Goal: Task Accomplishment & Management: Manage account settings

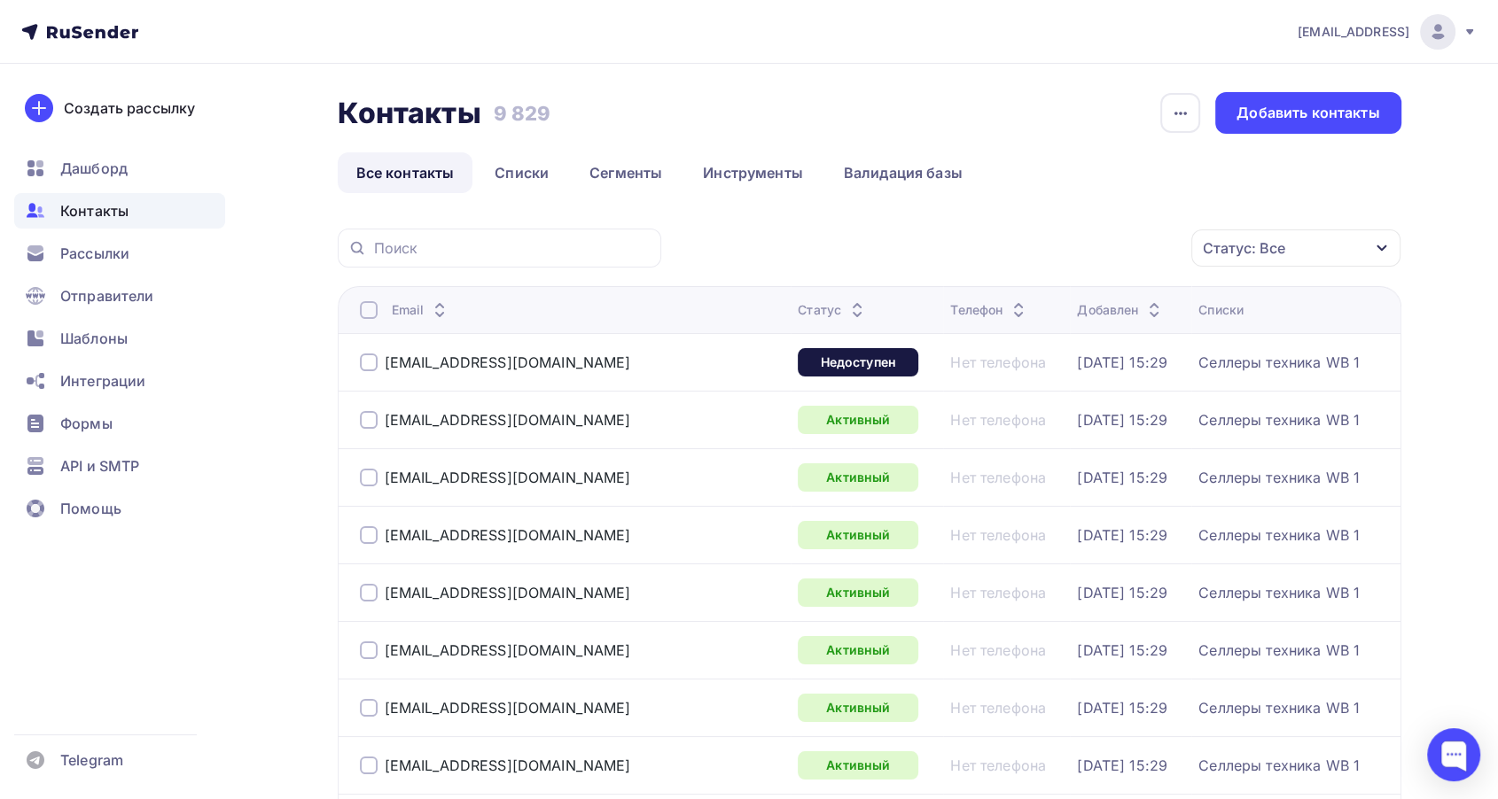
click at [164, 217] on div "Контакты" at bounding box center [119, 210] width 211 height 35
click at [533, 167] on link "Списки" at bounding box center [521, 172] width 91 height 41
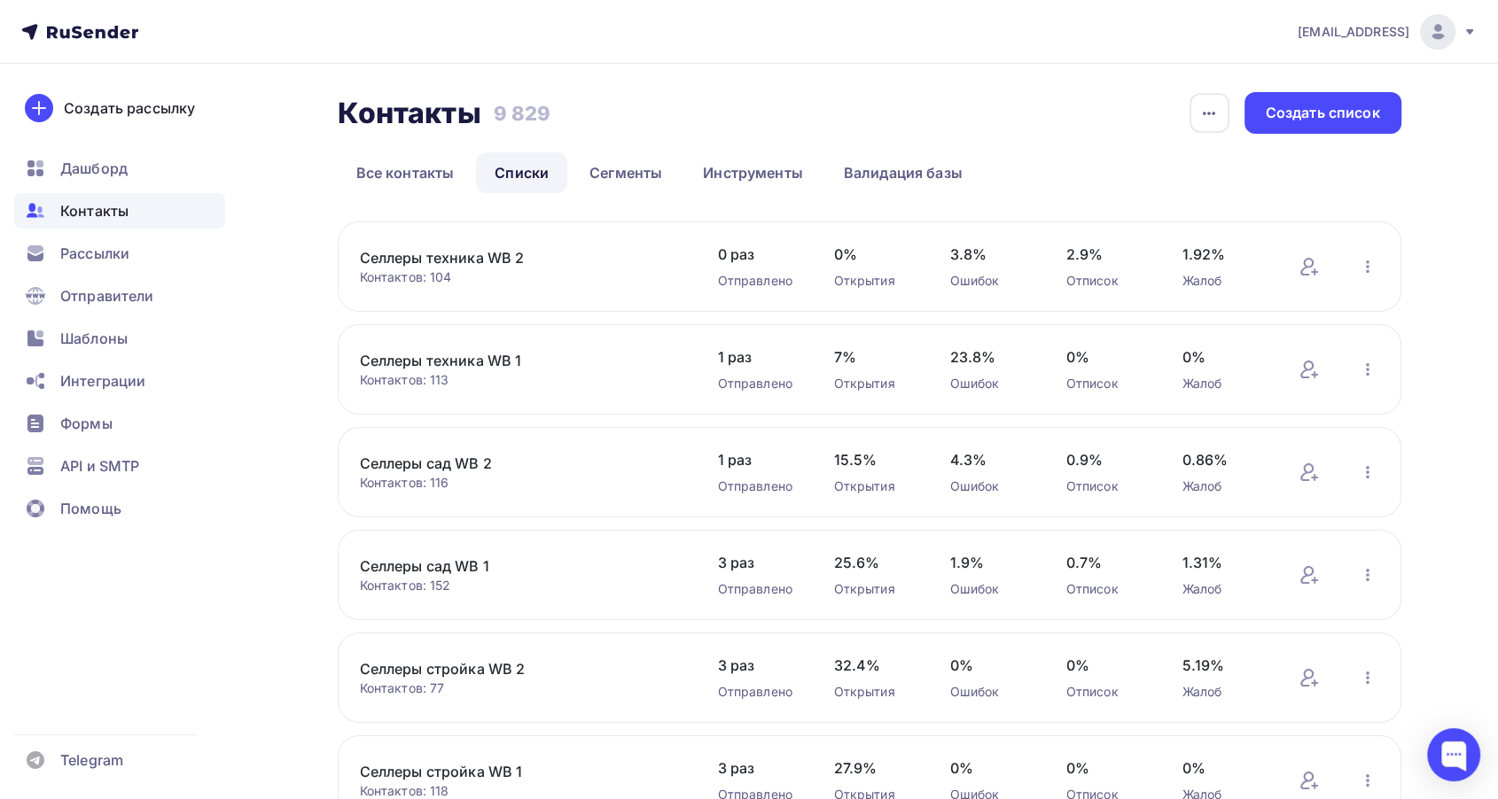
click at [468, 256] on link "Селлеры техника WB 2" at bounding box center [510, 257] width 301 height 21
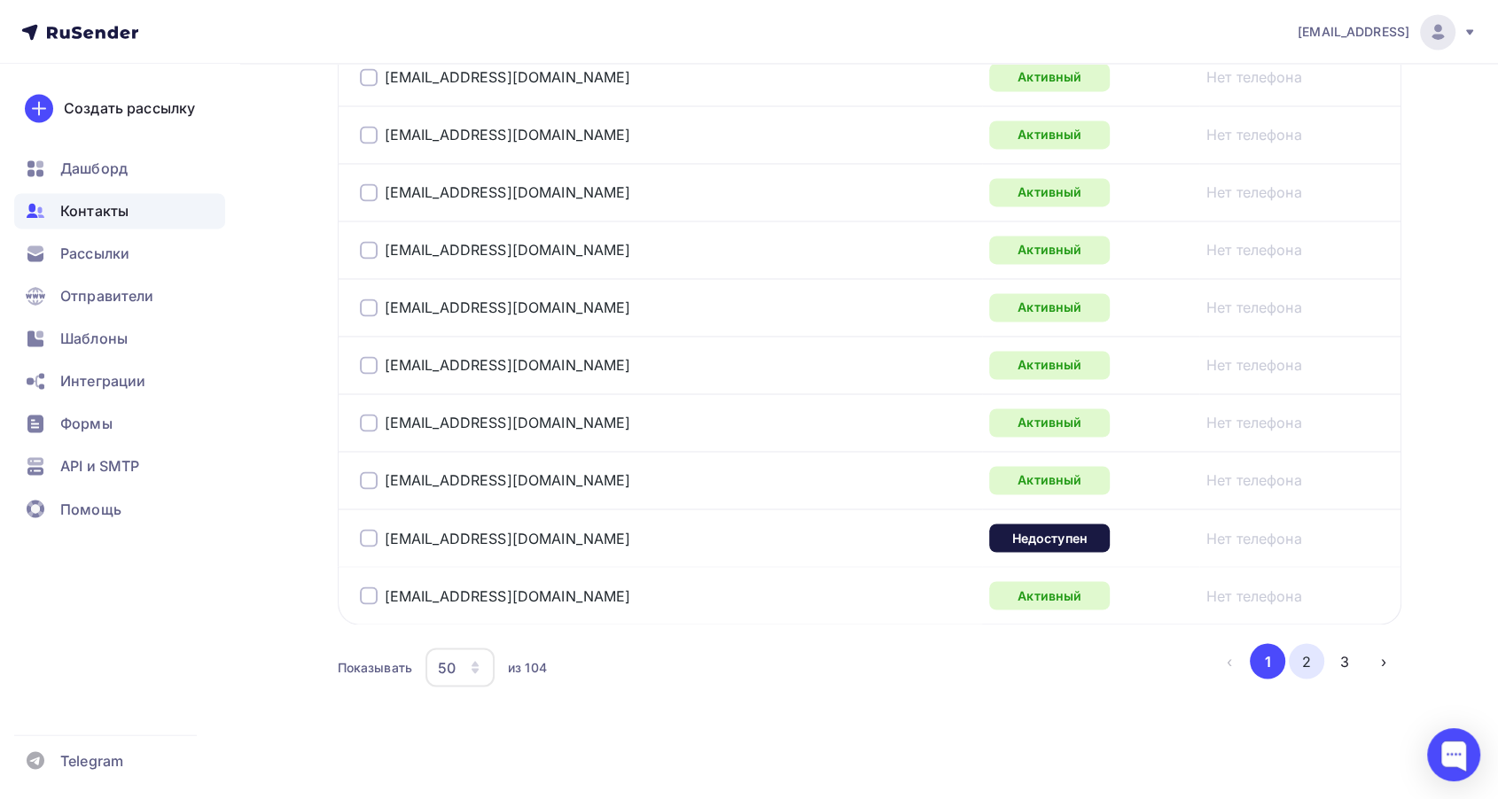
click at [1309, 658] on button "2" at bounding box center [1306, 660] width 35 height 35
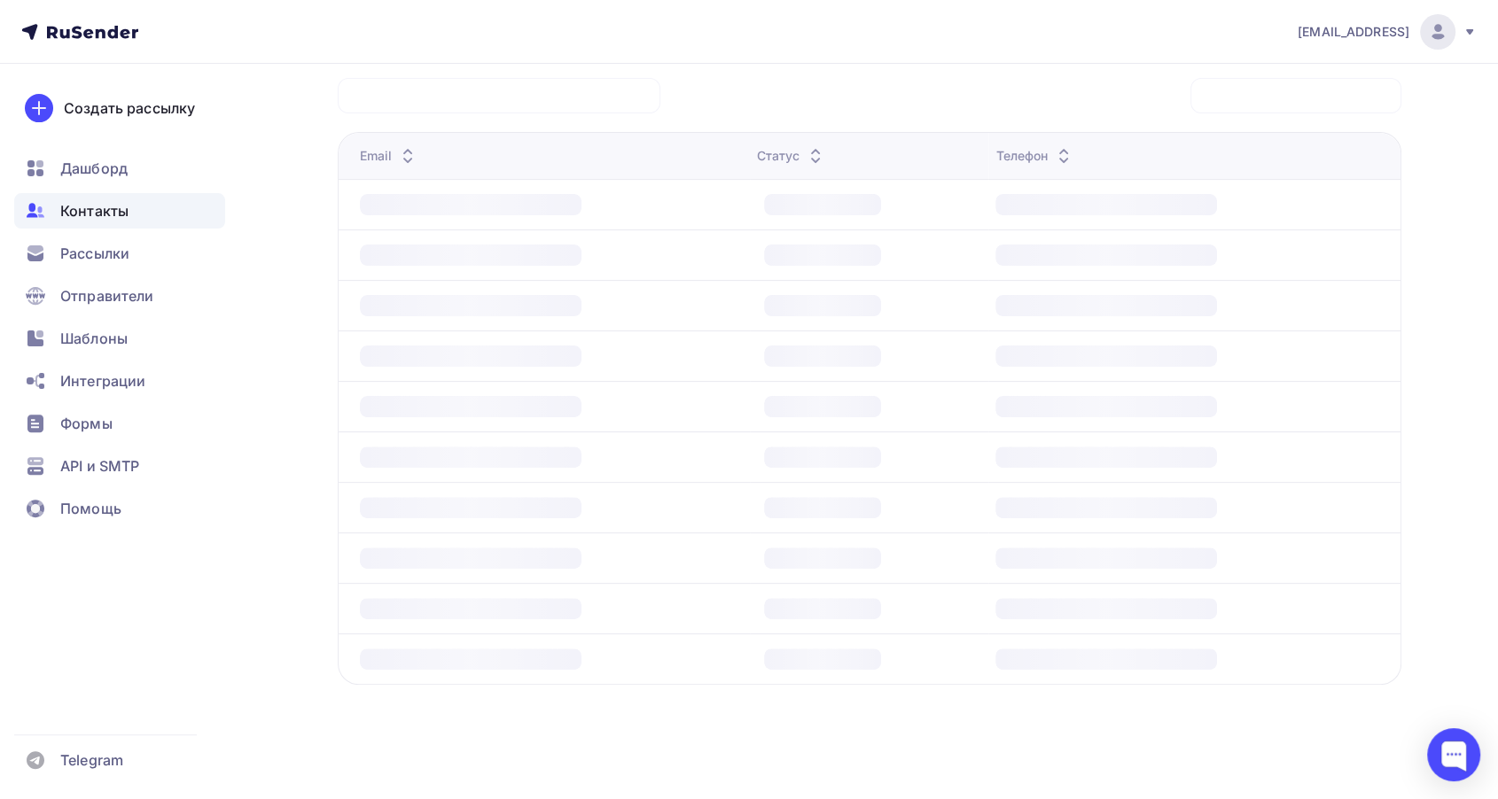
scroll to position [430, 0]
click at [92, 210] on span "Контакты" at bounding box center [94, 210] width 68 height 21
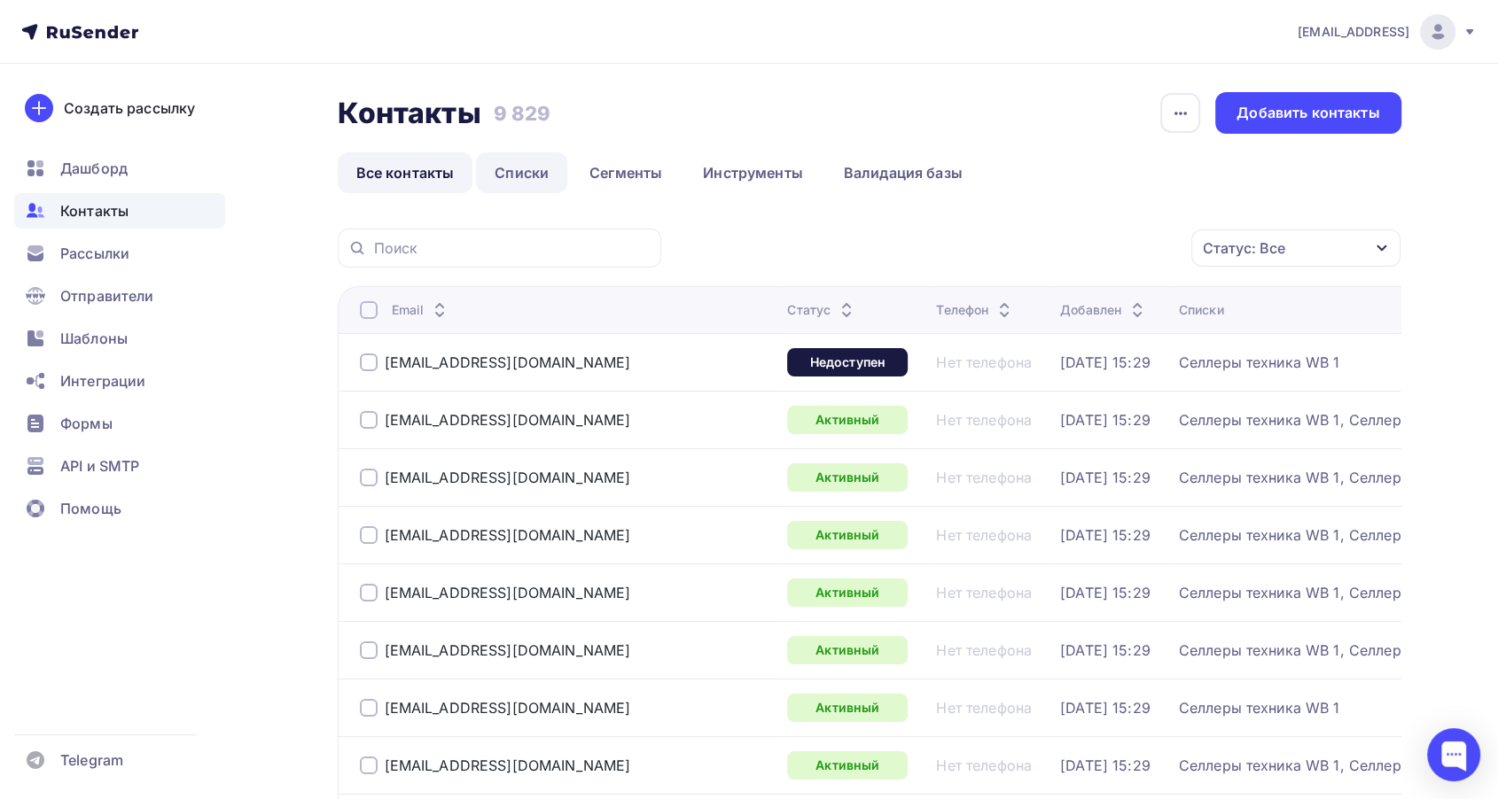
click at [518, 175] on link "Списки" at bounding box center [521, 172] width 91 height 41
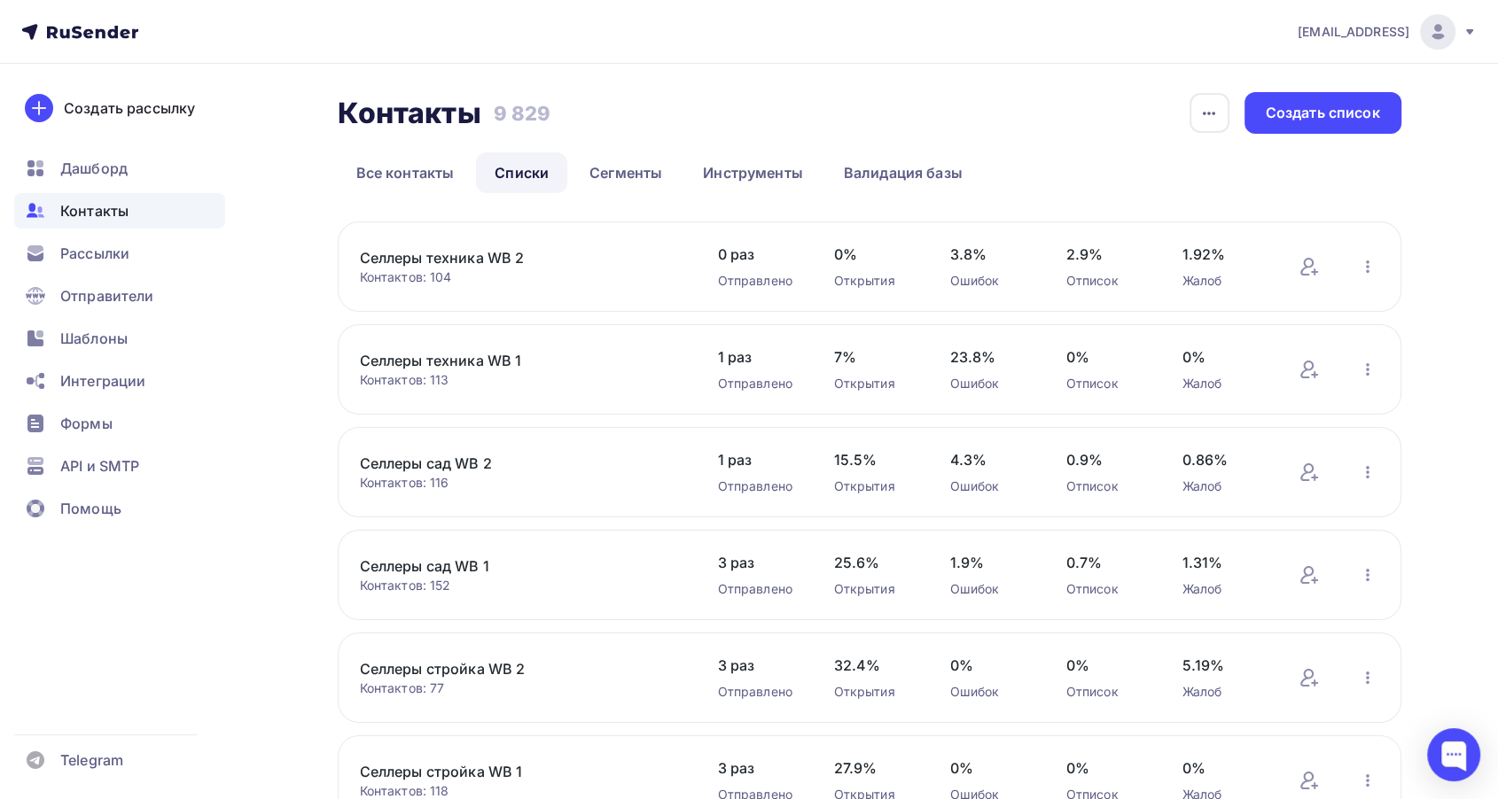
click at [495, 257] on link "Селлеры техника WB 2" at bounding box center [510, 257] width 301 height 21
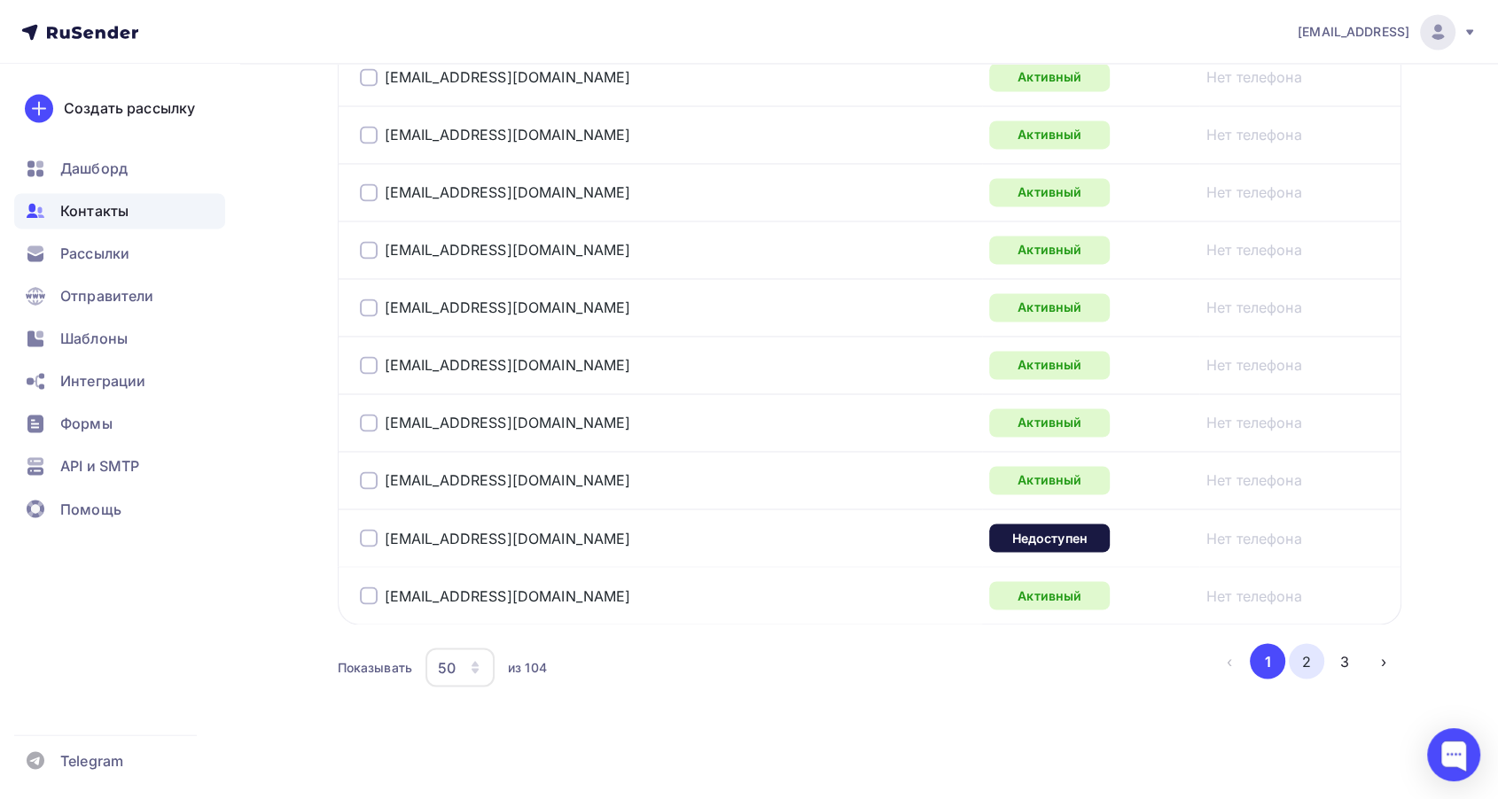
click at [1309, 658] on button "2" at bounding box center [1306, 660] width 35 height 35
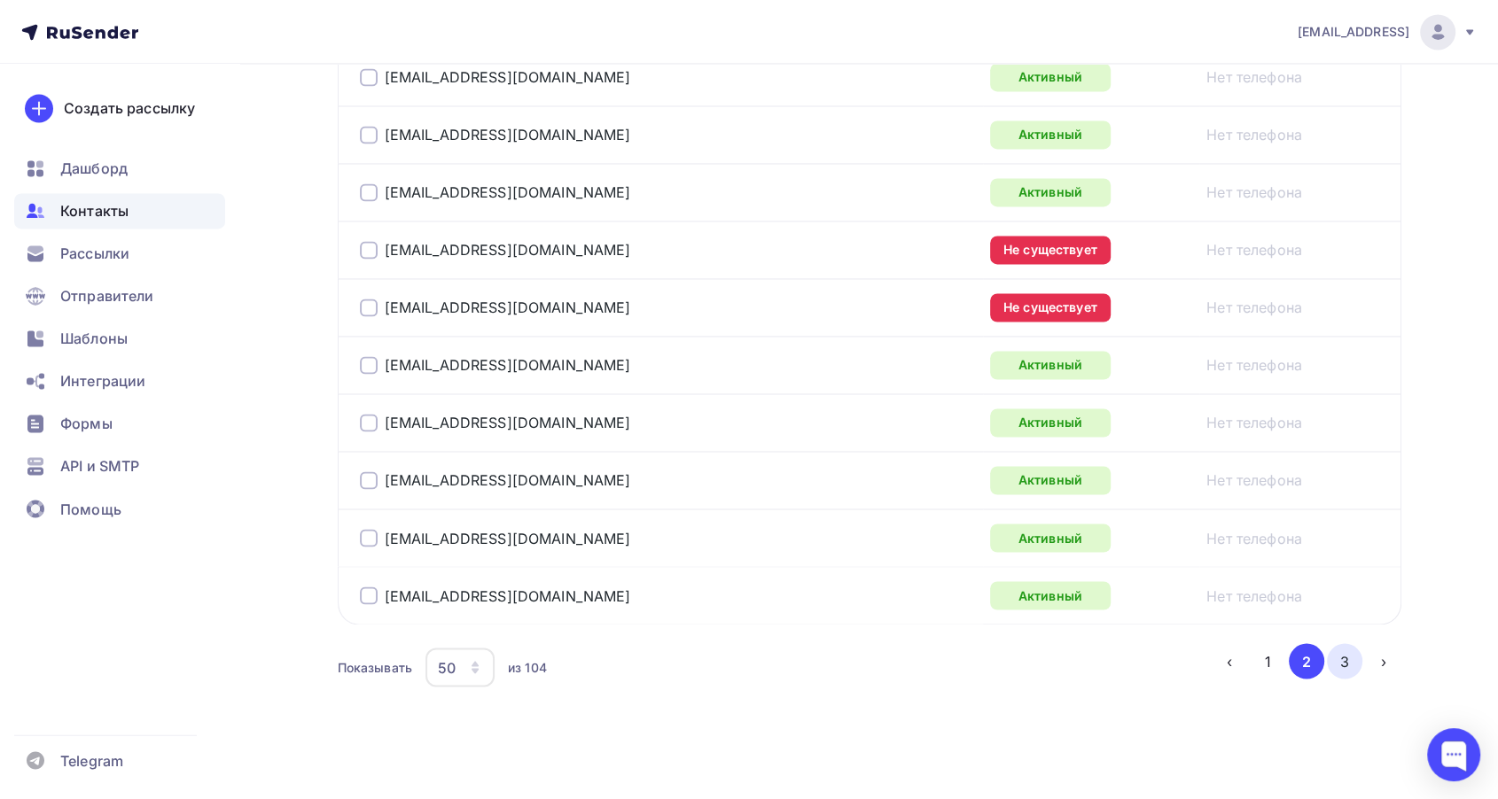
click at [1337, 648] on button "3" at bounding box center [1344, 660] width 35 height 35
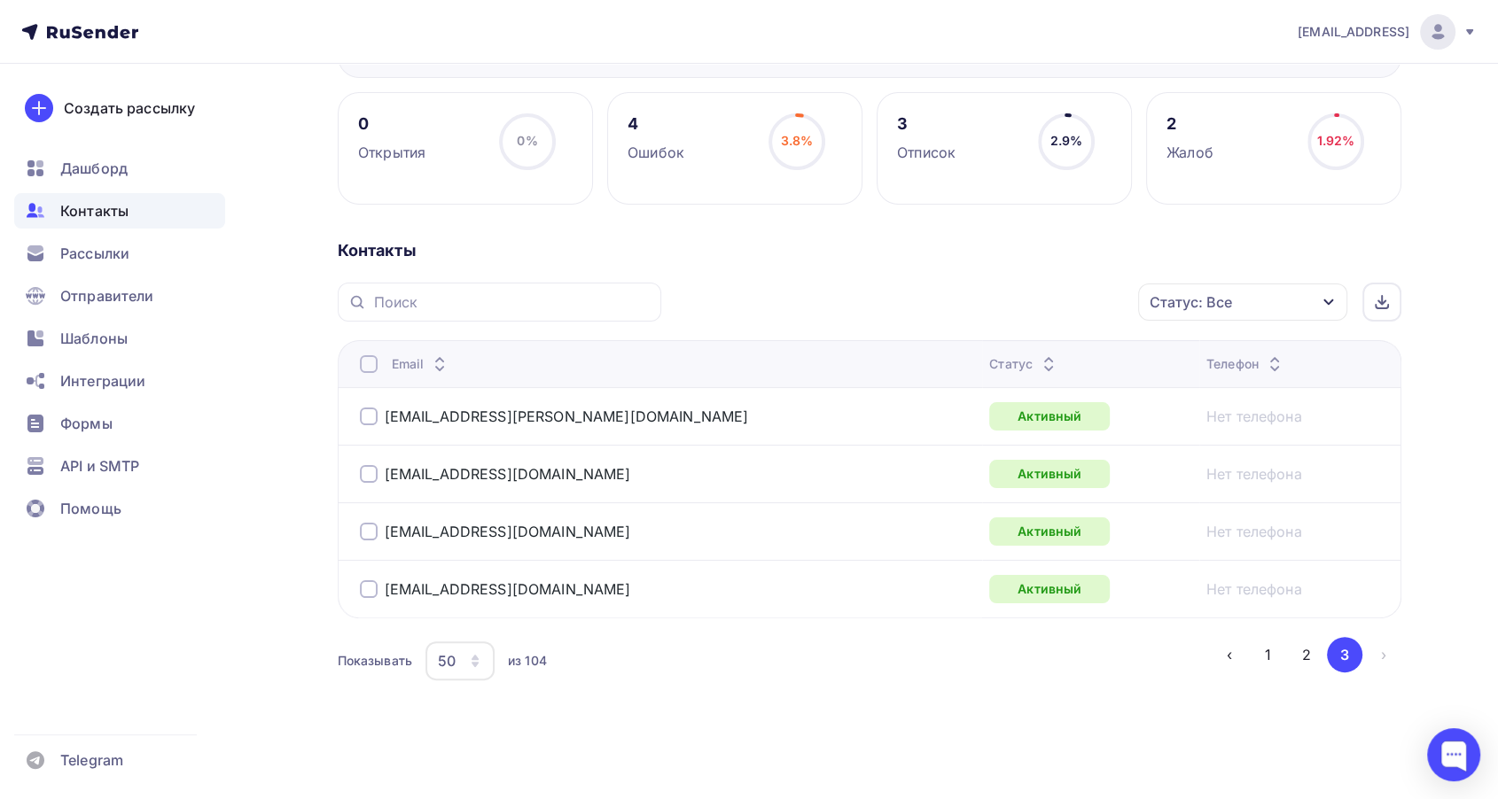
scroll to position [235, 0]
click at [412, 418] on link "[EMAIL_ADDRESS][PERSON_NAME][DOMAIN_NAME]" at bounding box center [567, 418] width 364 height 18
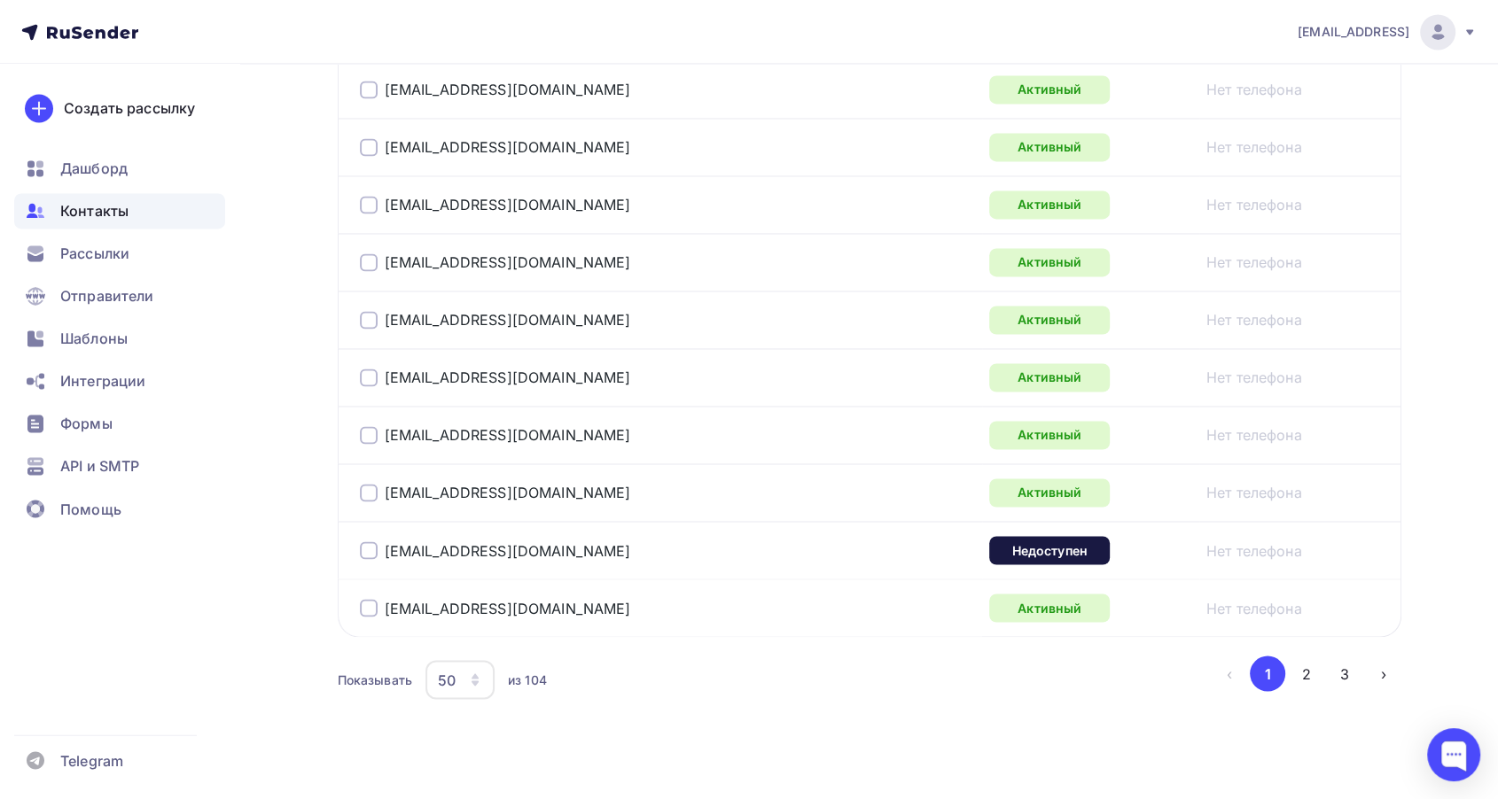
scroll to position [2880, 0]
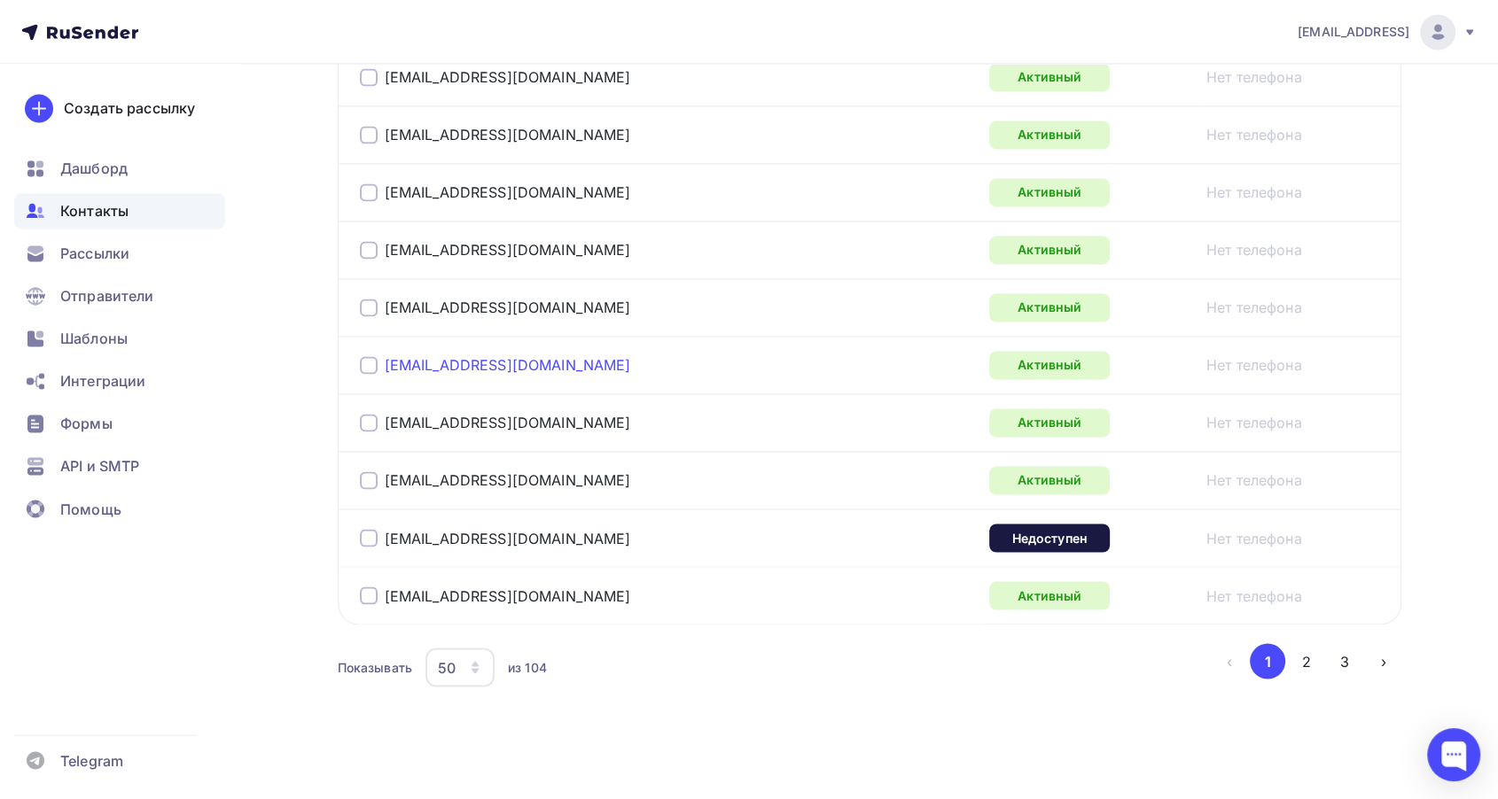
click at [456, 359] on link "[EMAIL_ADDRESS][DOMAIN_NAME]" at bounding box center [508, 365] width 246 height 18
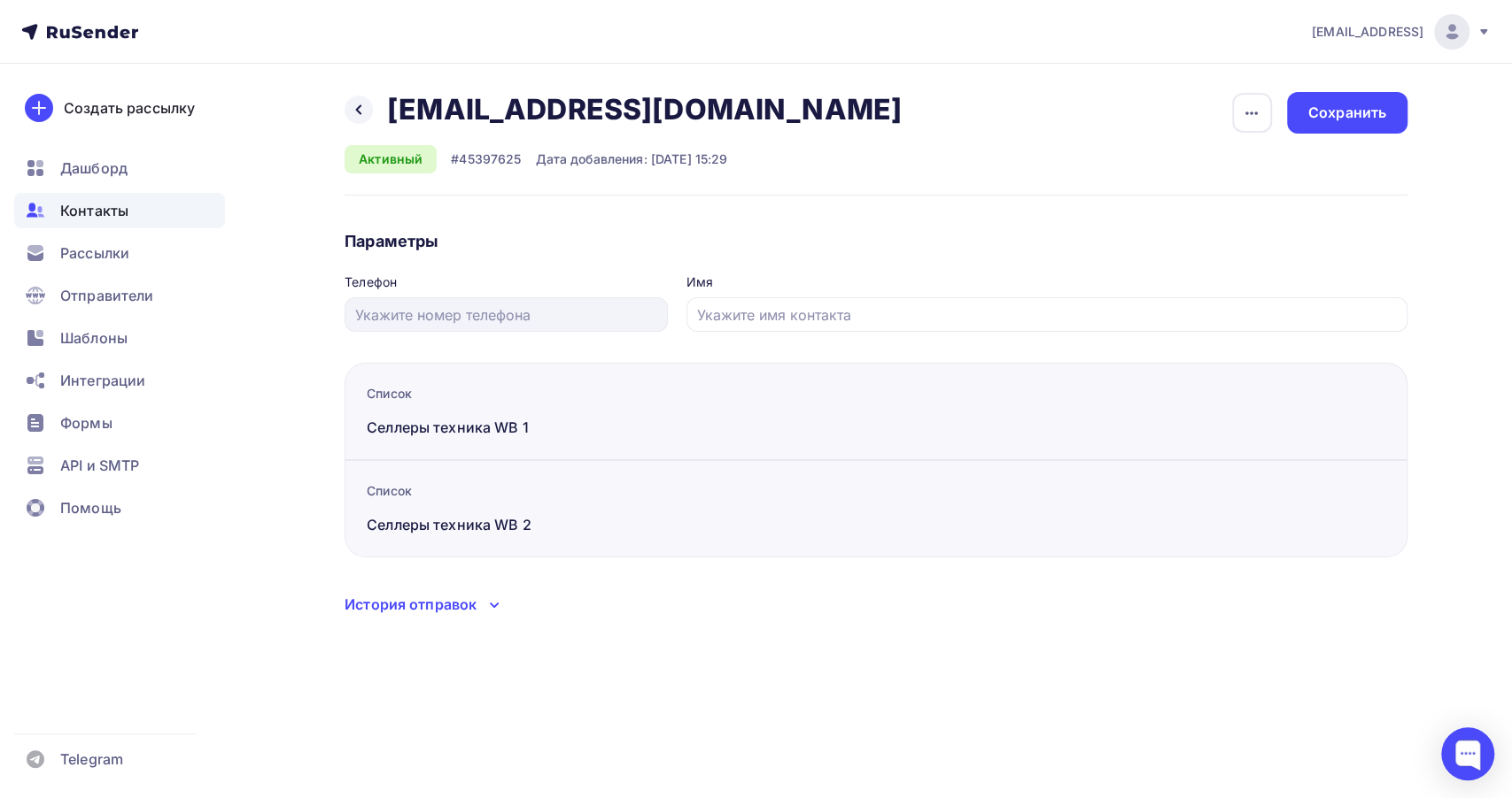
click at [130, 215] on div "Контакты" at bounding box center [119, 210] width 211 height 35
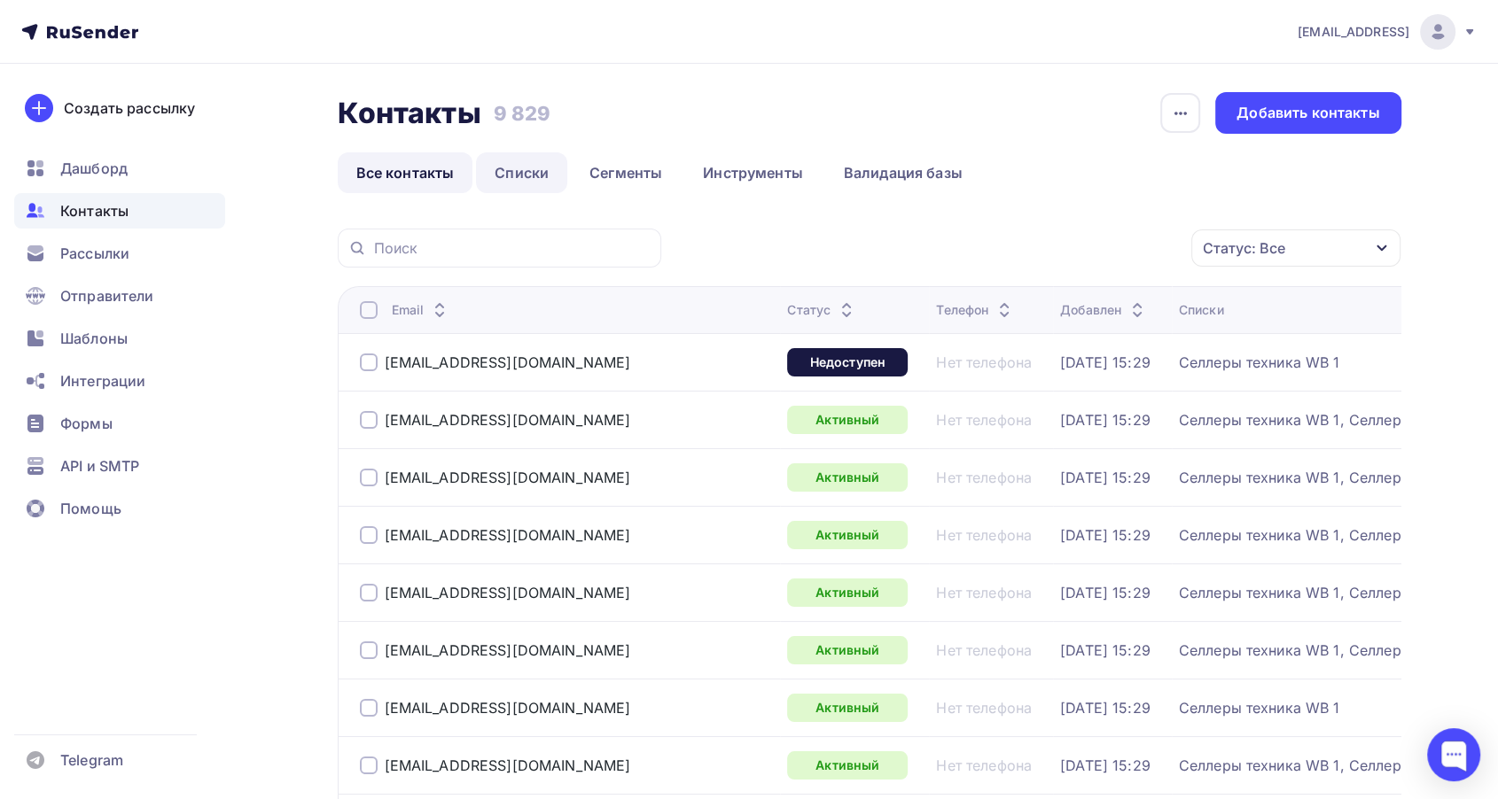
click at [482, 158] on link "Списки" at bounding box center [521, 172] width 91 height 41
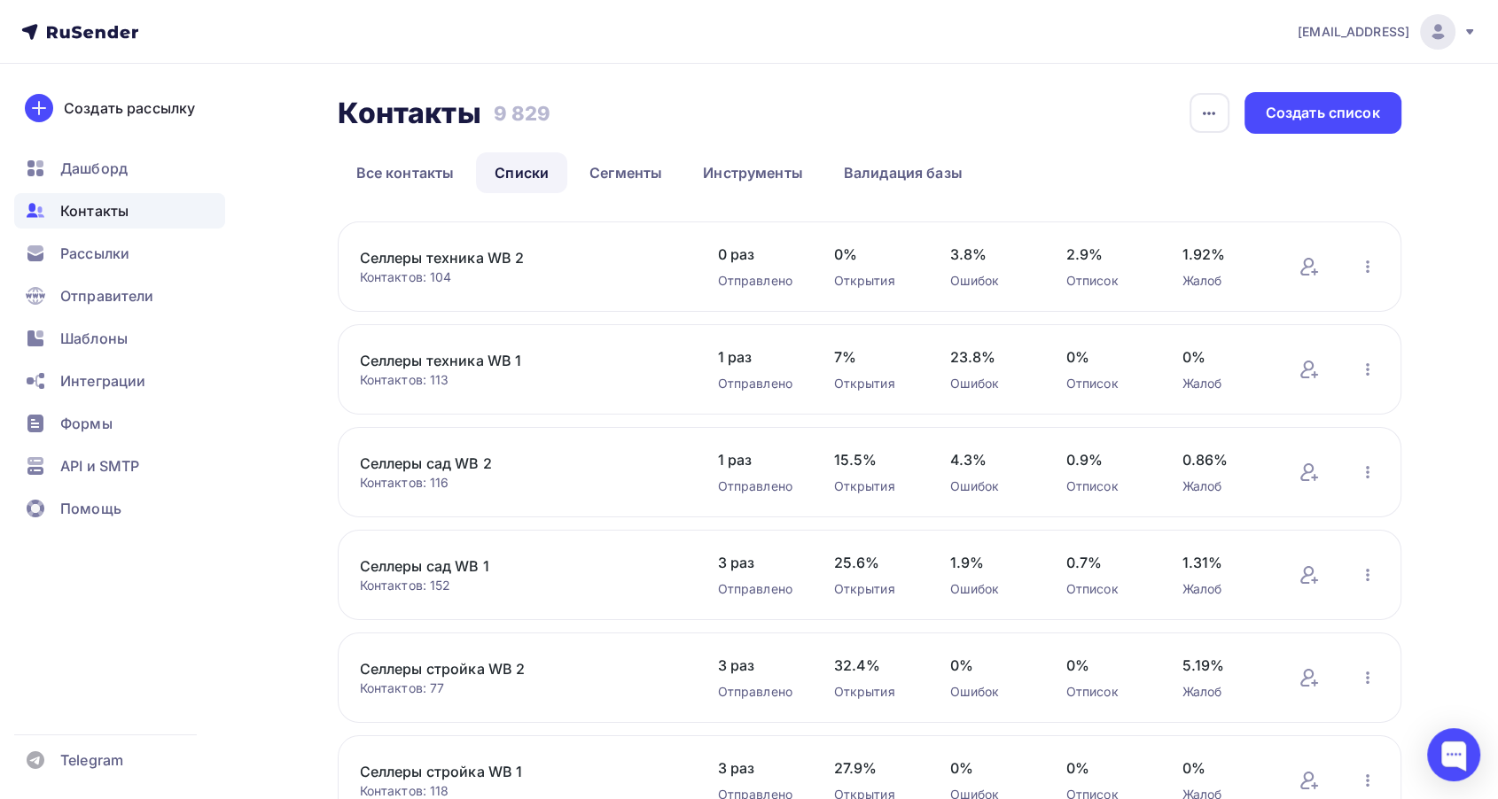
click at [485, 260] on link "Селлеры техника WB 2" at bounding box center [510, 257] width 301 height 21
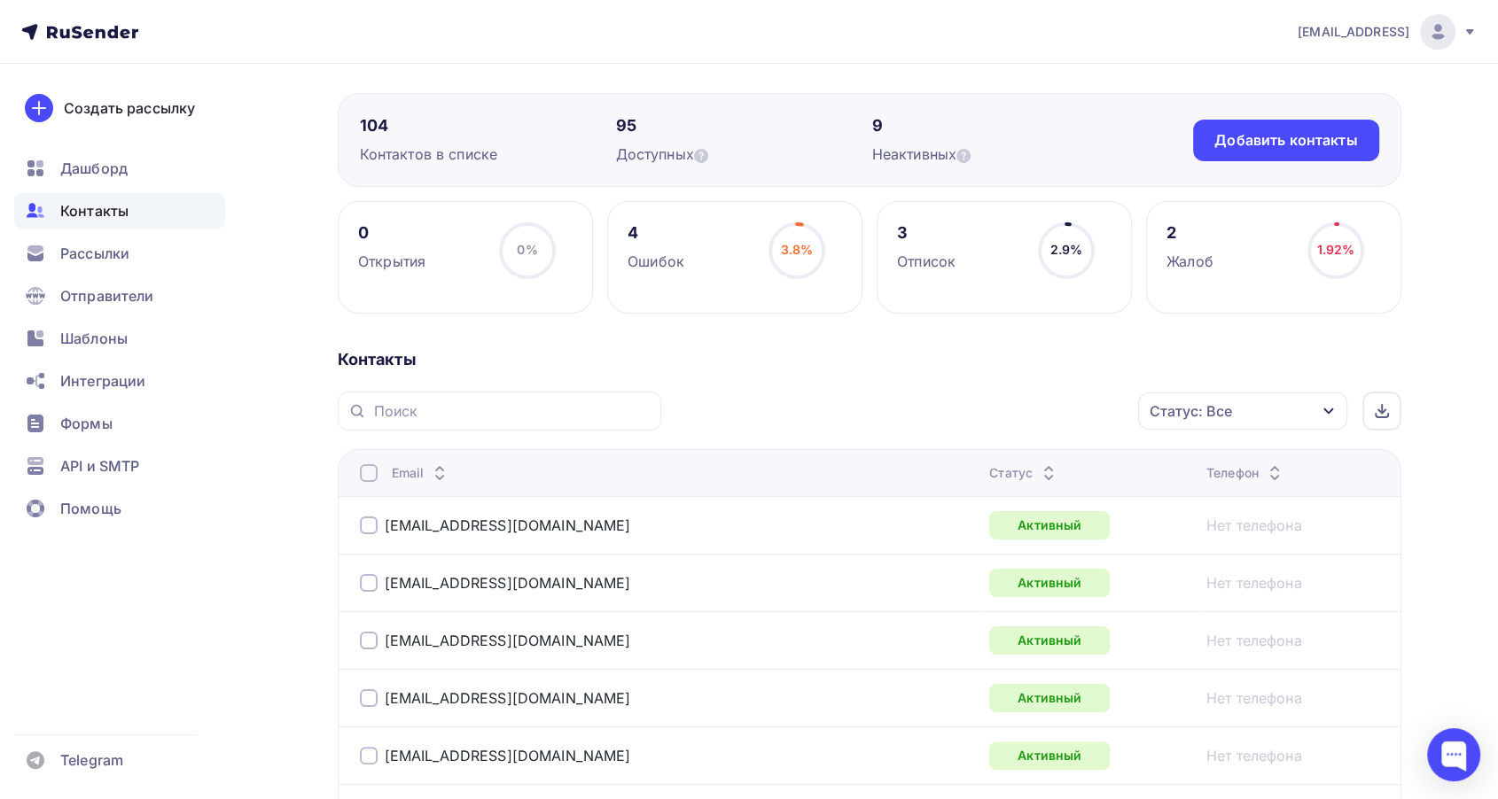
scroll to position [197, 0]
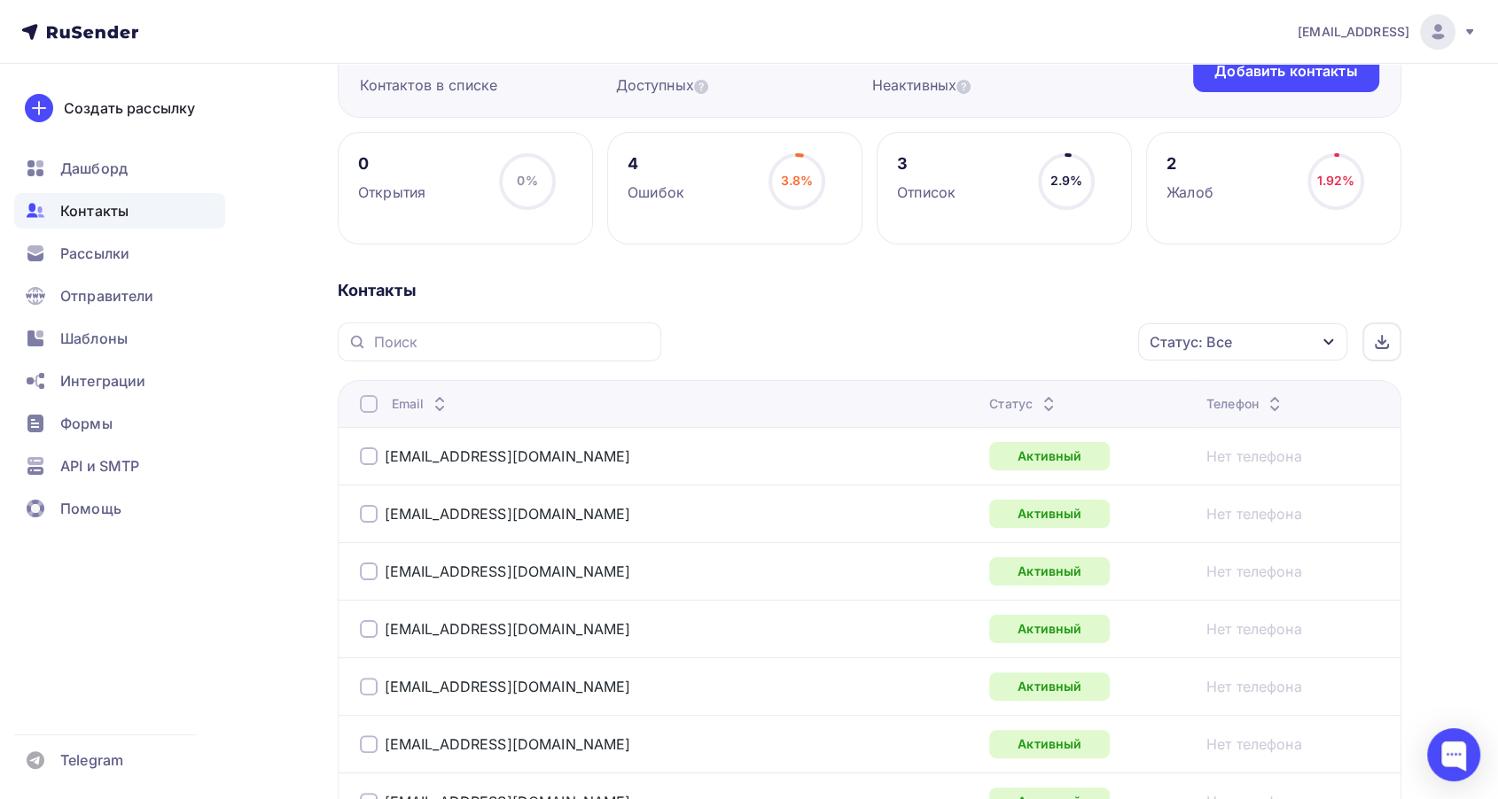
click at [370, 399] on div at bounding box center [369, 404] width 18 height 18
click at [110, 218] on span "Контакты" at bounding box center [94, 210] width 68 height 21
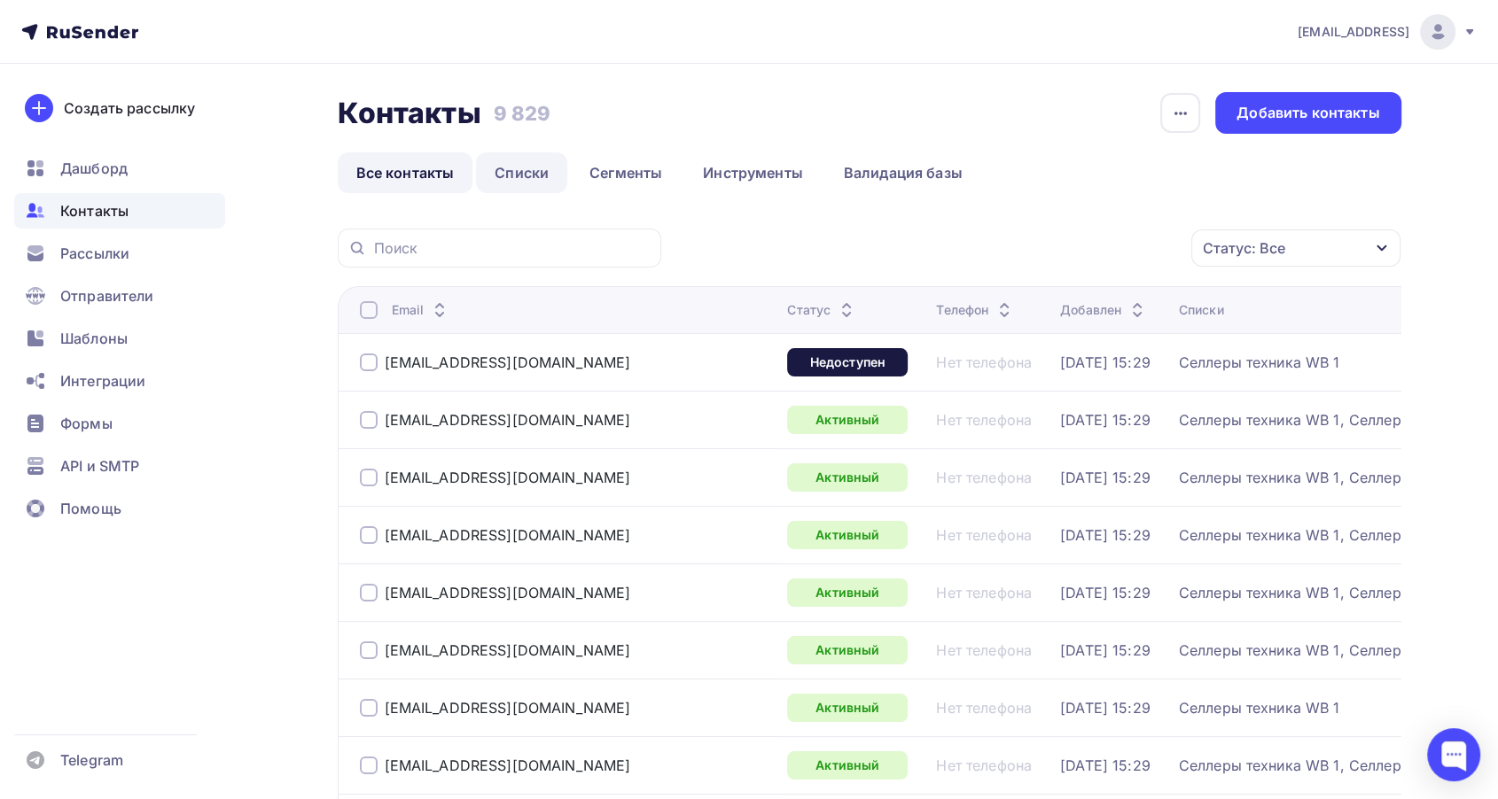
click at [510, 175] on link "Списки" at bounding box center [521, 172] width 91 height 41
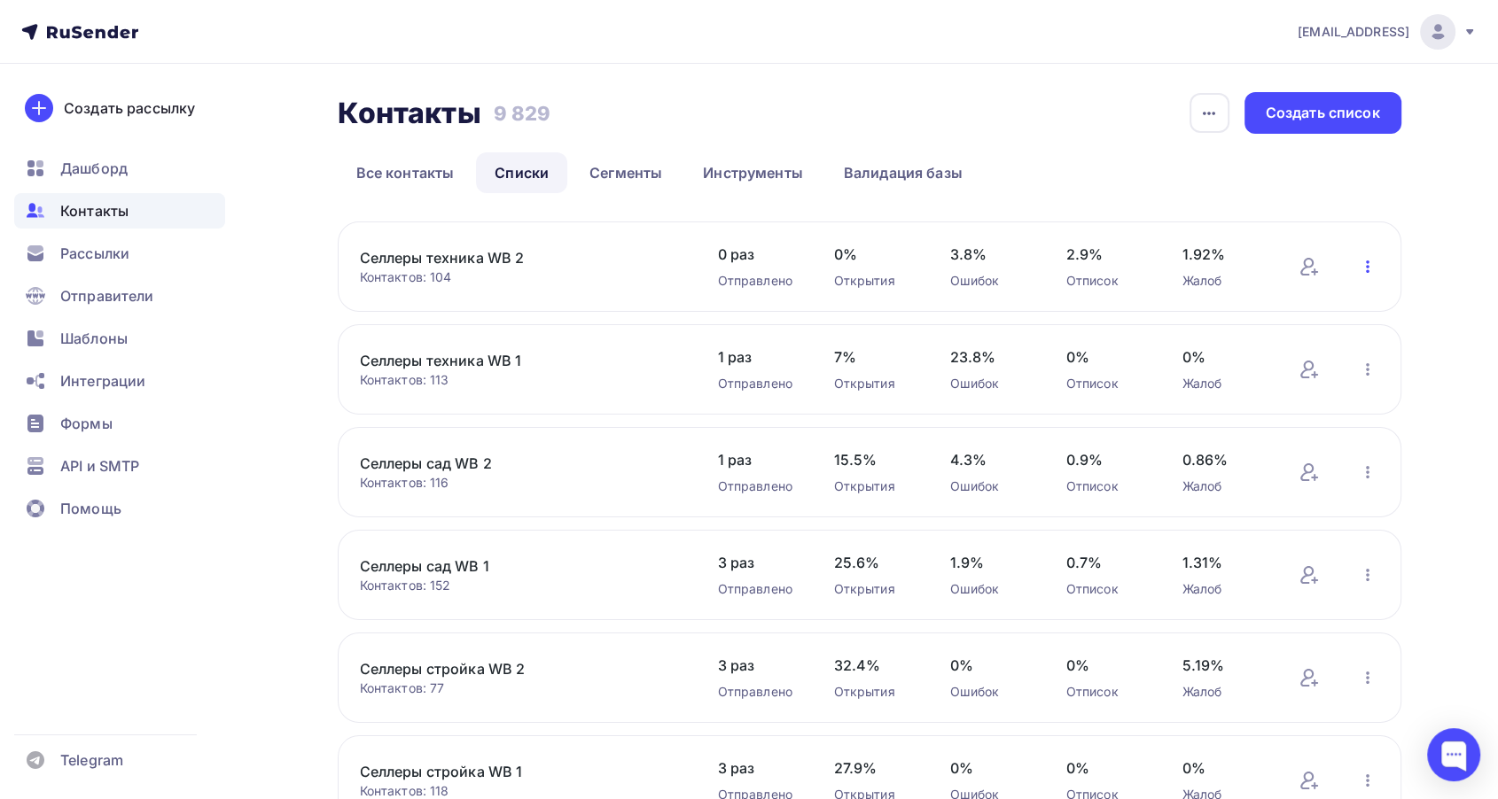
click at [1367, 265] on icon "button" at bounding box center [1368, 267] width 4 height 12
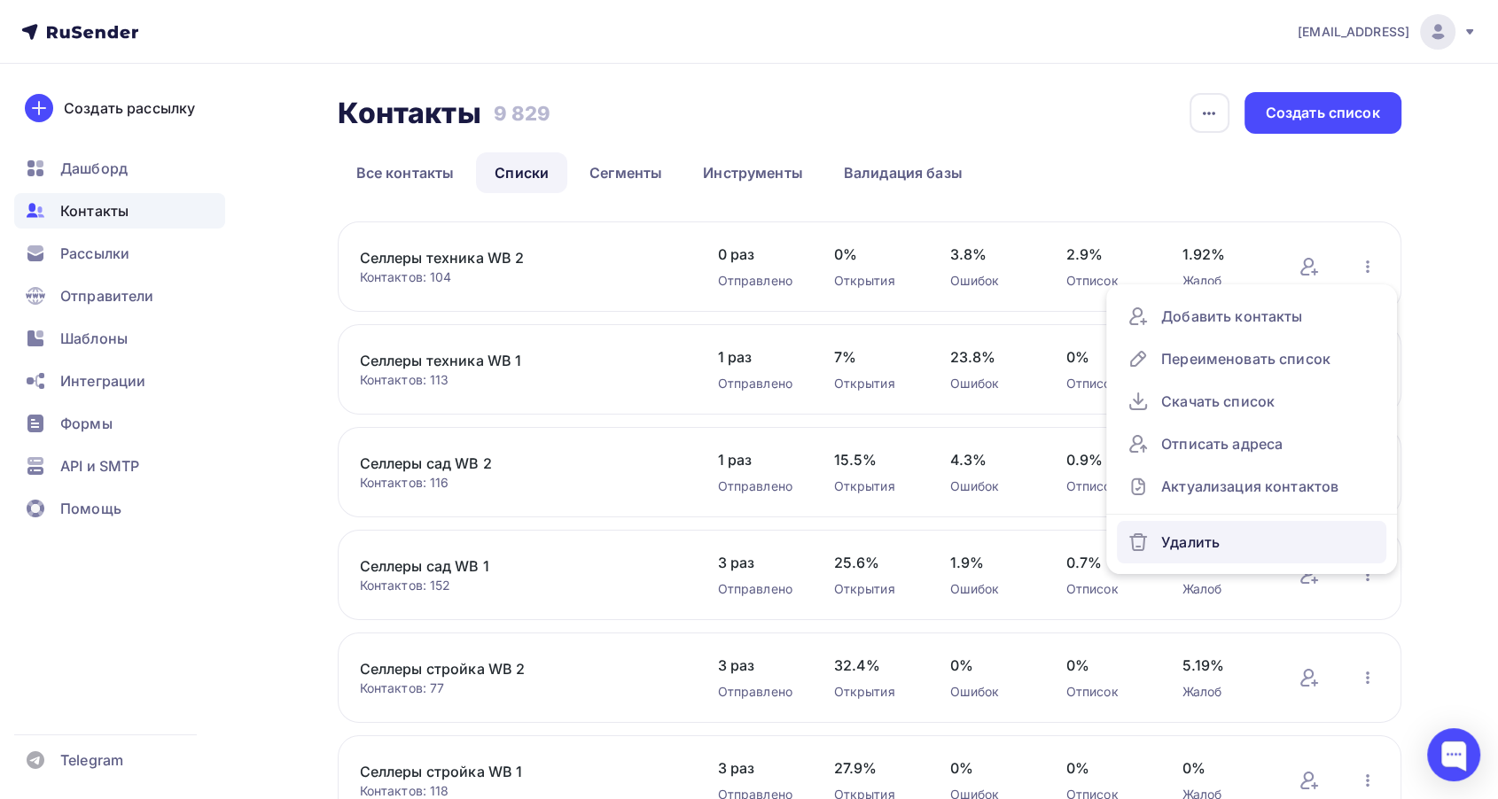
click at [1243, 546] on div "Удалить" at bounding box center [1251, 542] width 248 height 28
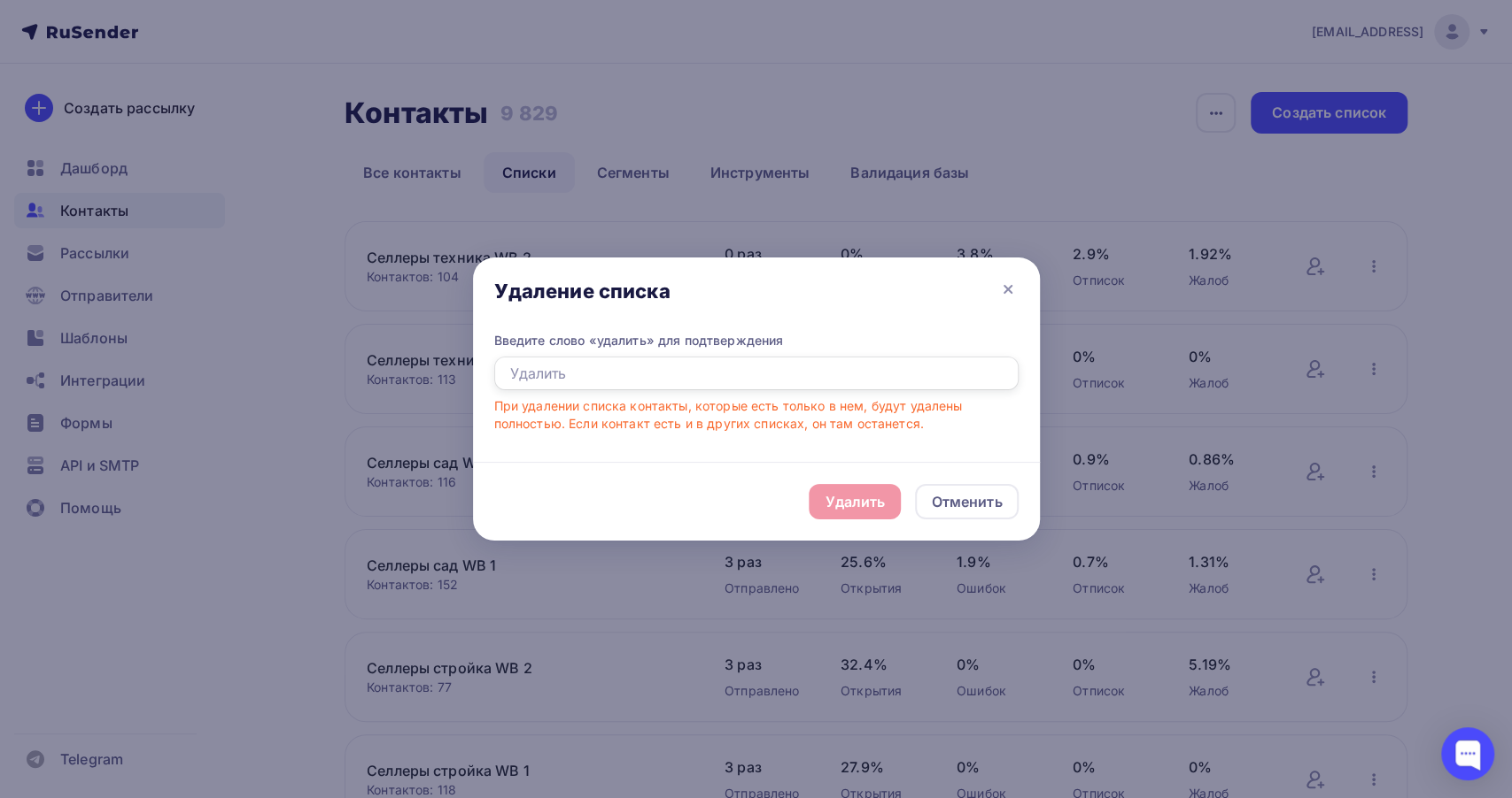
click at [791, 372] on input "text" at bounding box center [756, 374] width 525 height 34
type input "Удалить"
click at [851, 509] on div "Удалить" at bounding box center [854, 501] width 60 height 21
